Goal: Transaction & Acquisition: Purchase product/service

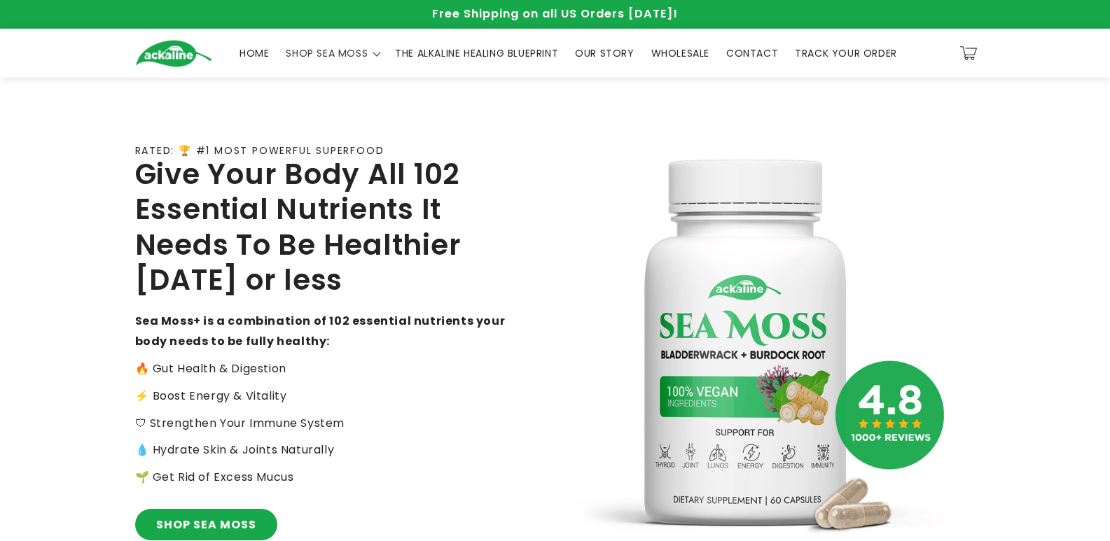
scroll to position [427, 0]
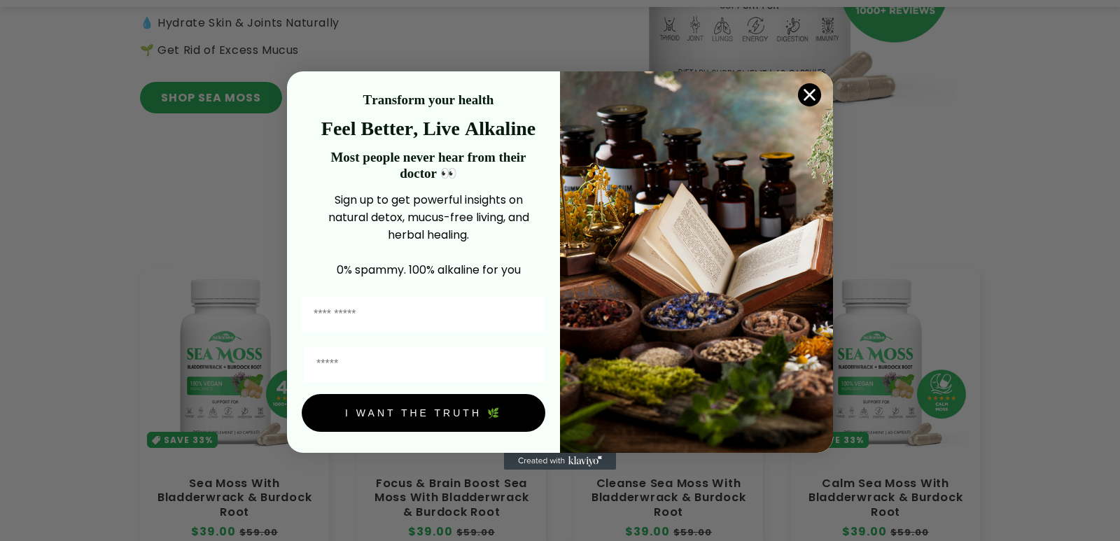
click at [816, 88] on circle "Close dialog" at bounding box center [809, 94] width 23 height 23
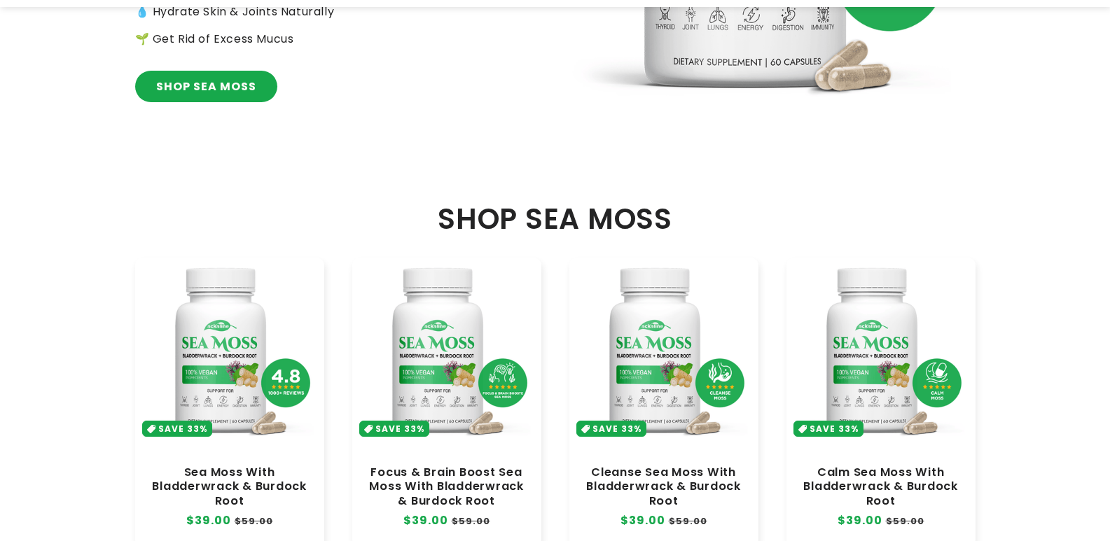
scroll to position [777, 0]
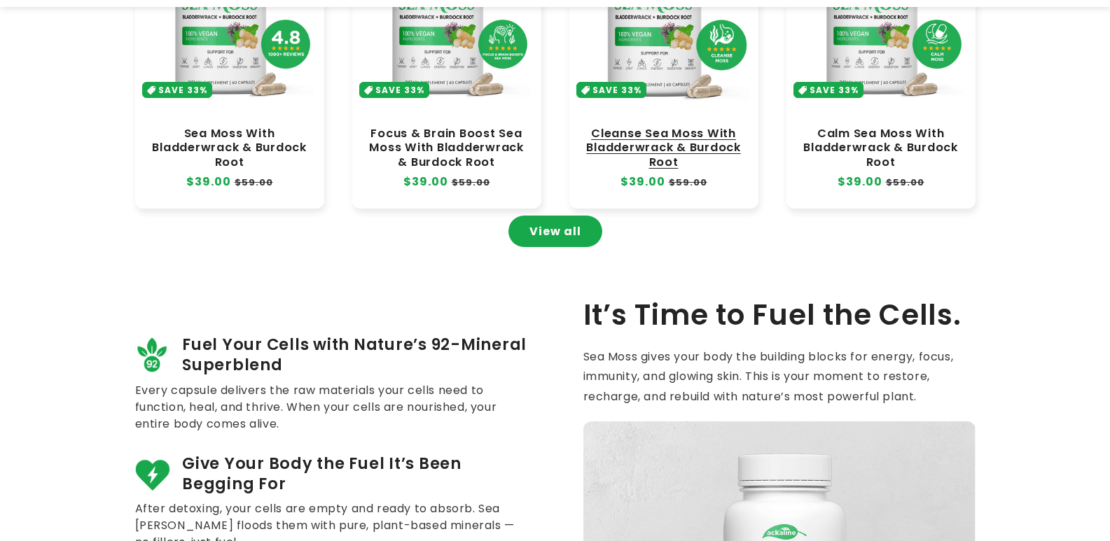
click at [635, 127] on link "Cleanse Sea Moss With Bladderwrack & Burdock Root" at bounding box center [663, 148] width 161 height 42
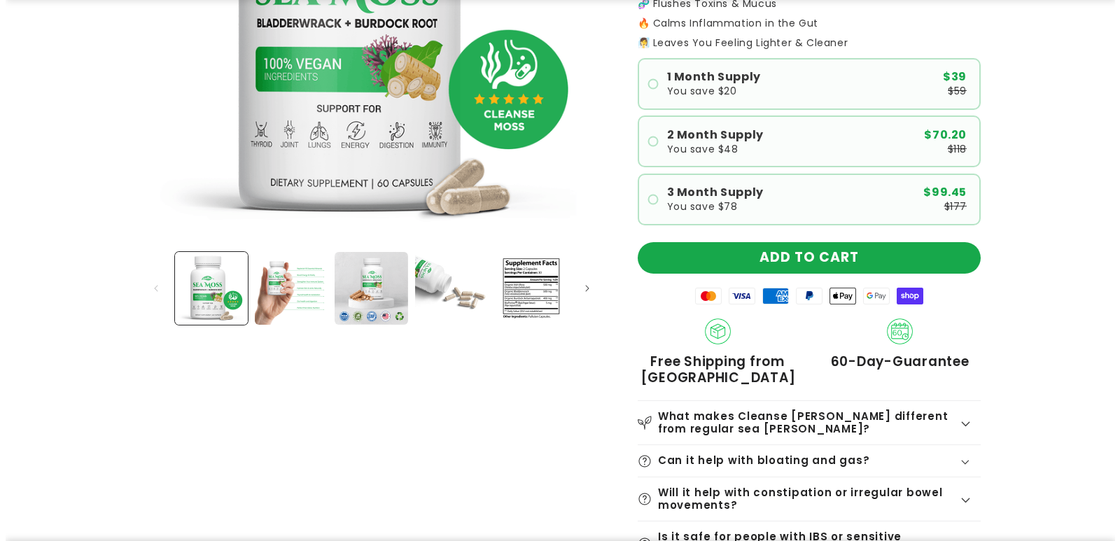
scroll to position [350, 0]
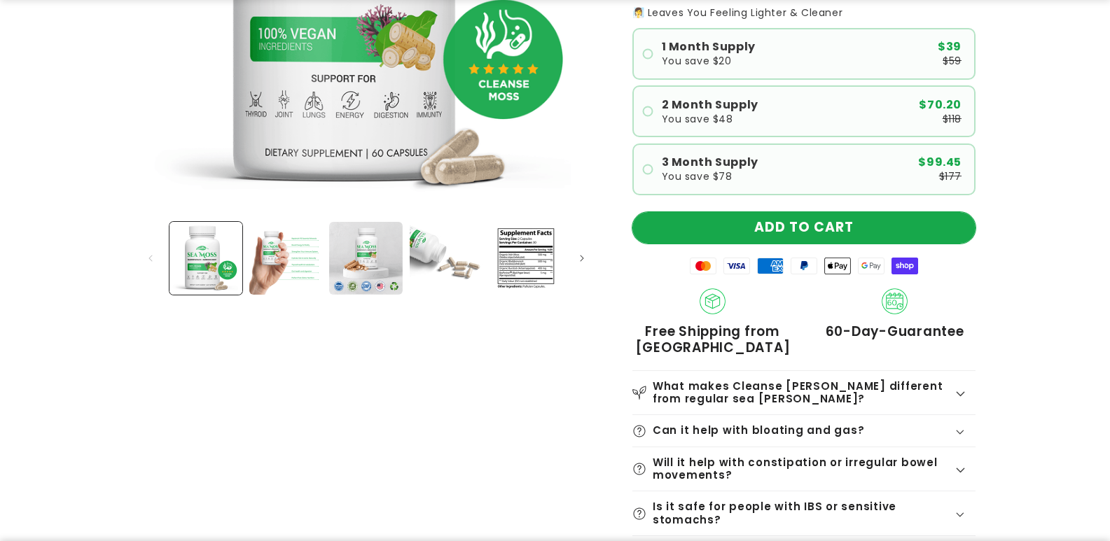
click at [762, 234] on button "ADD TO CART" at bounding box center [803, 228] width 343 height 32
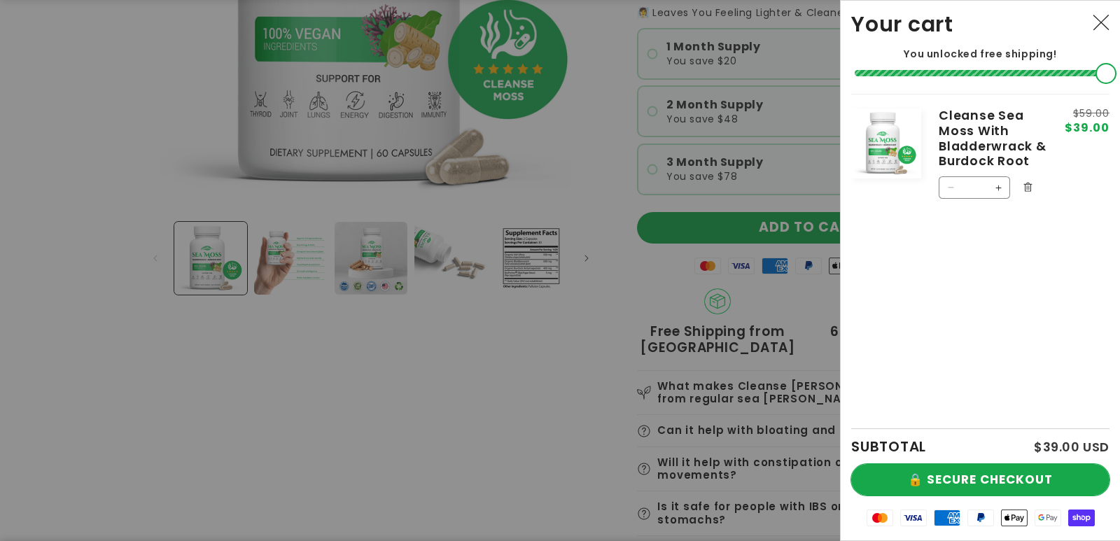
click at [913, 485] on button "🔒 SECURE CHECKOUT" at bounding box center [980, 480] width 258 height 32
